Goal: Task Accomplishment & Management: Use online tool/utility

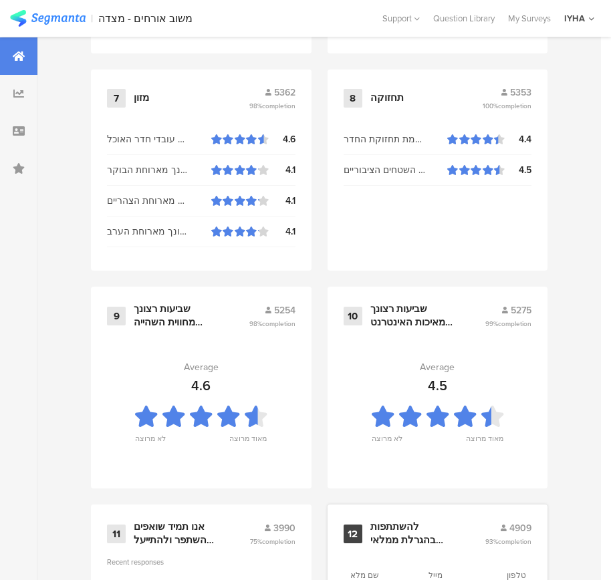
scroll to position [1433, 0]
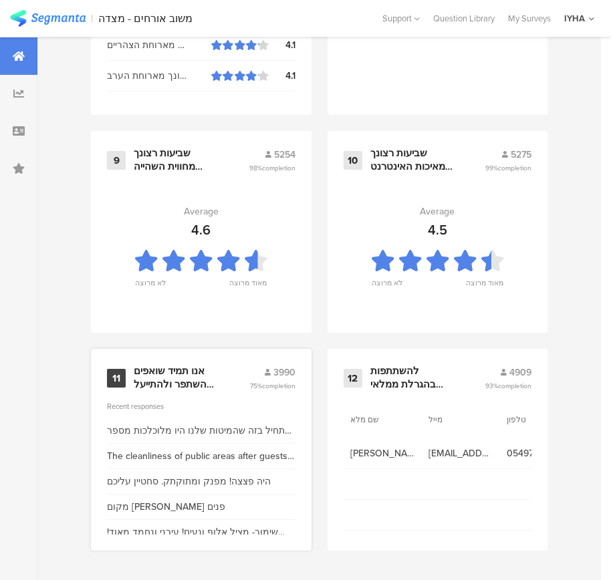
click at [191, 375] on div "אנו תמיד שואפים להשתפר ולהתייעל ודעתך חשובה לנו" at bounding box center [175, 378] width 83 height 26
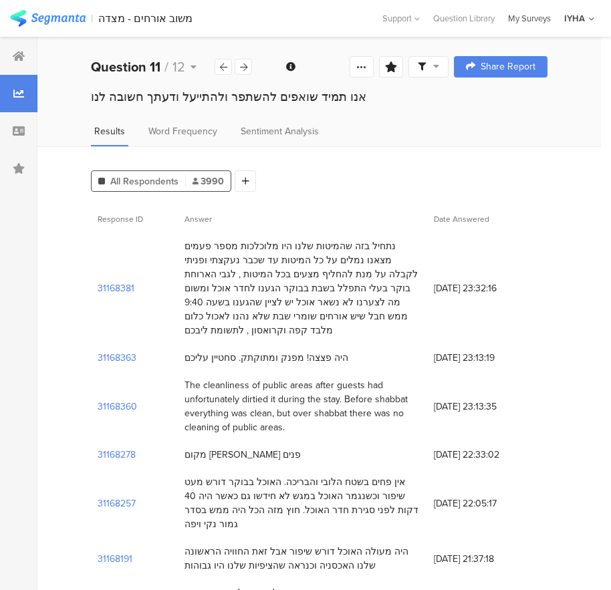
click at [534, 15] on div "My Surveys" at bounding box center [529, 18] width 56 height 13
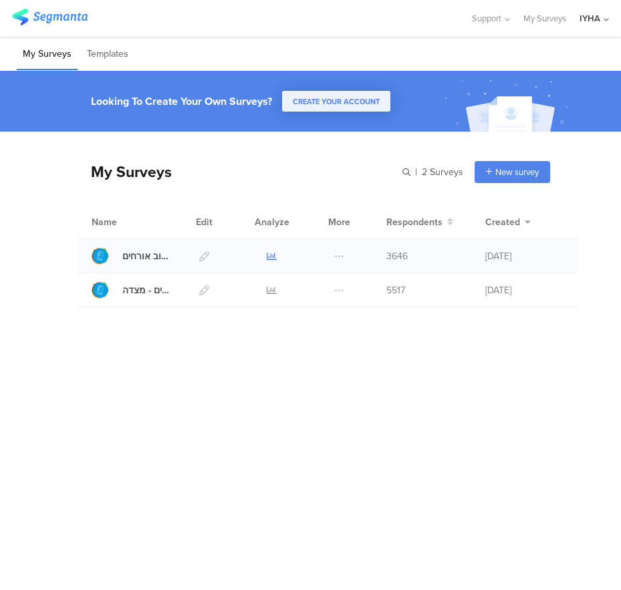
click at [271, 256] on icon at bounding box center [272, 256] width 10 height 10
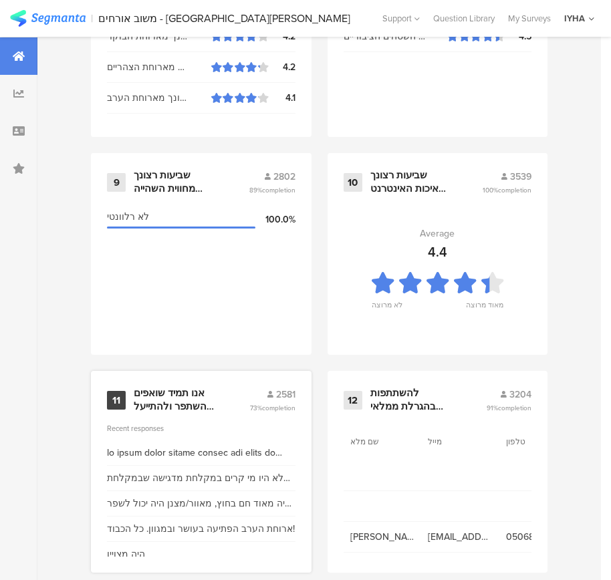
scroll to position [1433, 0]
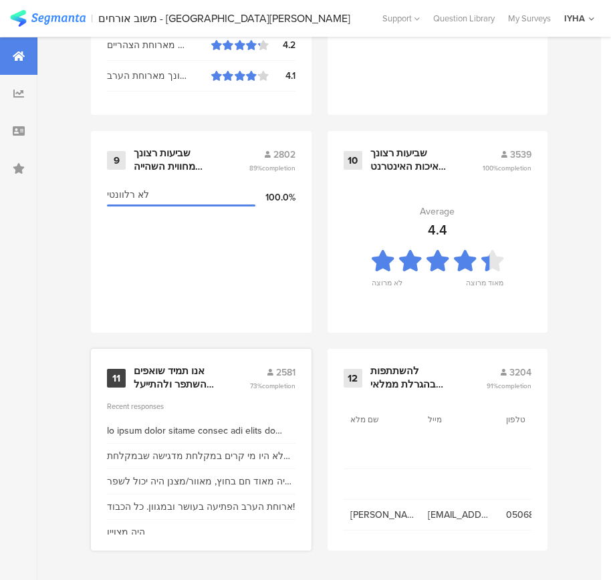
click at [165, 375] on div "אנו תמיד שואפים להשתפר ולהתייעל ודעתך חשובה לנו" at bounding box center [175, 378] width 83 height 26
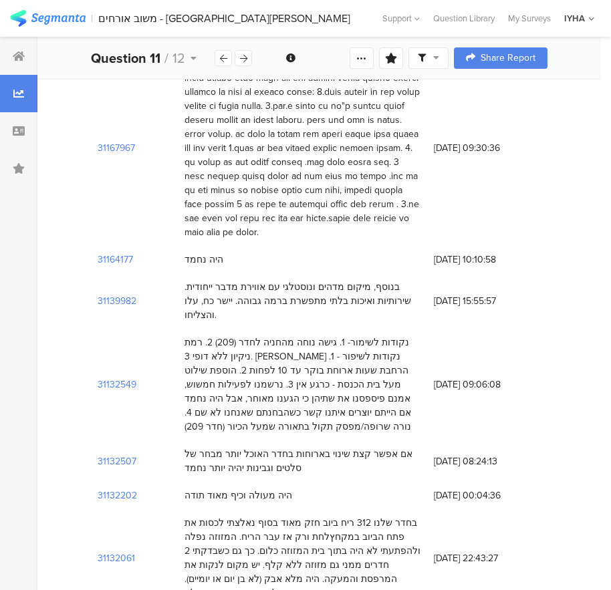
scroll to position [200, 0]
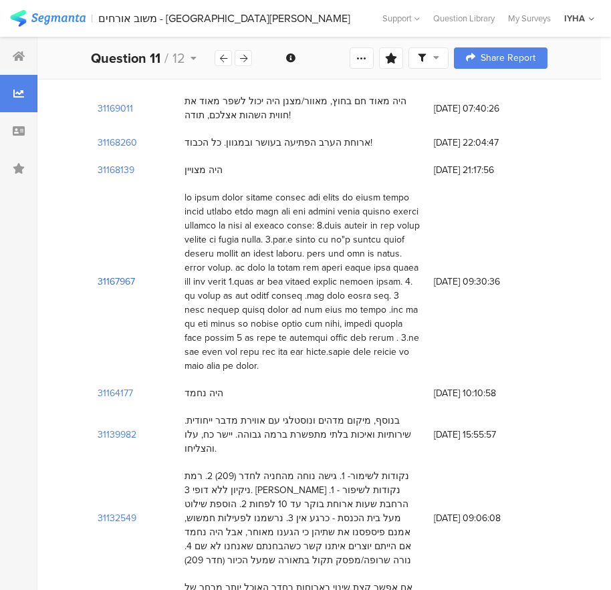
click at [121, 275] on section "31167967" at bounding box center [116, 282] width 37 height 14
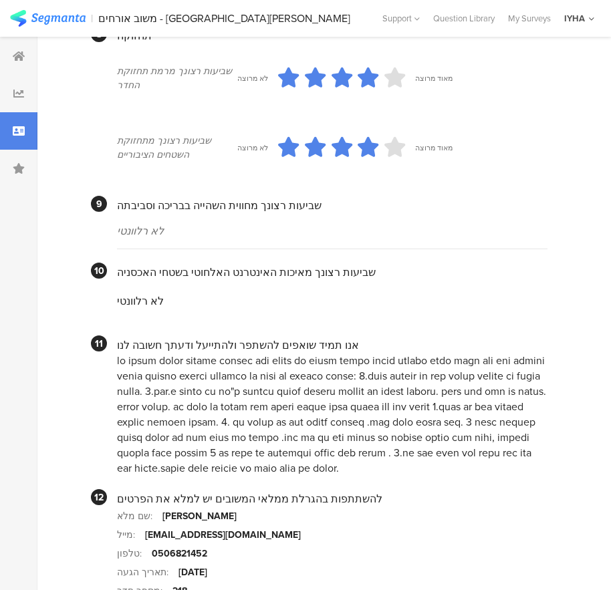
scroll to position [1267, 0]
